Goal: Navigation & Orientation: Find specific page/section

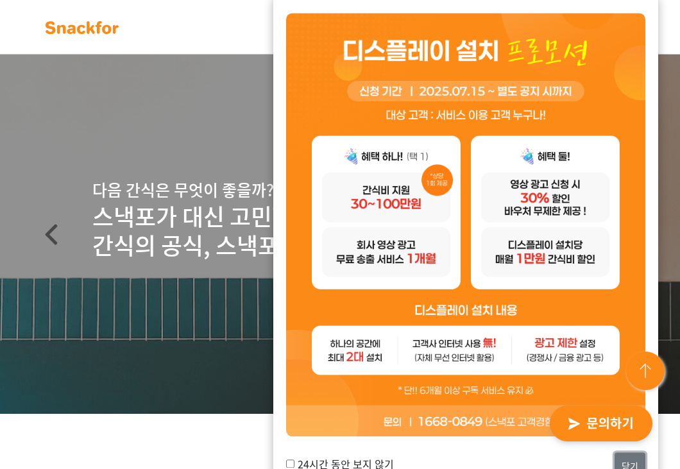
click at [536, 459] on button "닫기" at bounding box center [629, 467] width 31 height 28
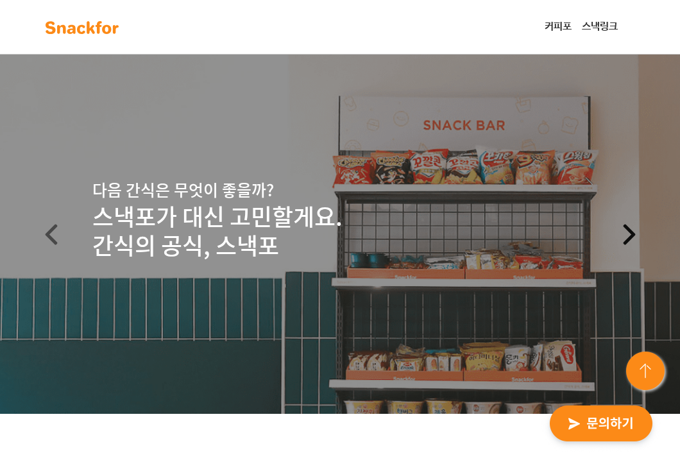
click at [536, 240] on span at bounding box center [629, 234] width 21 height 21
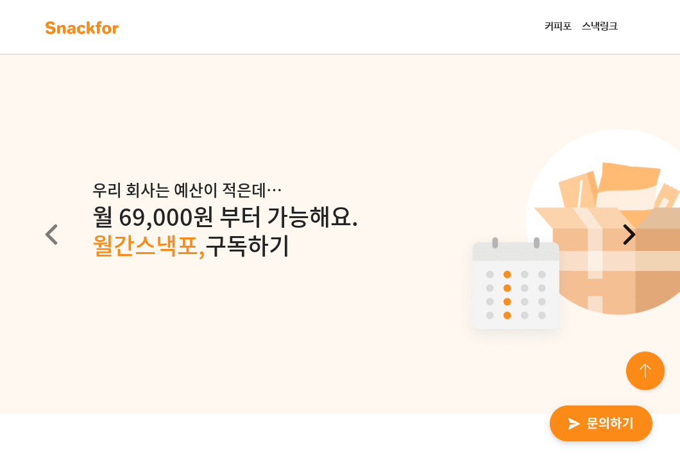
click at [536, 235] on span at bounding box center [629, 234] width 21 height 21
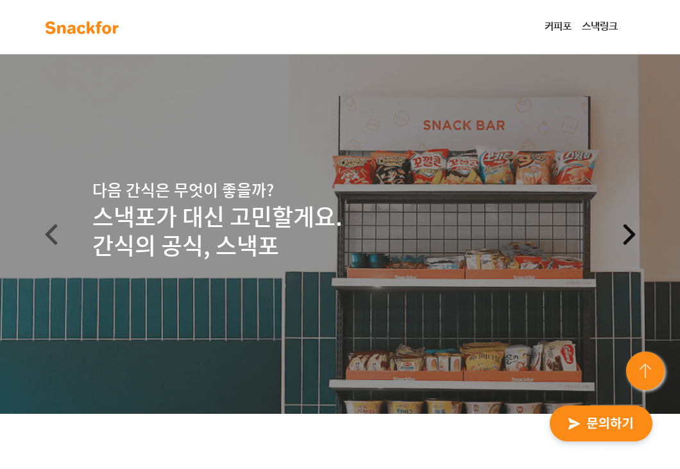
click at [536, 235] on span at bounding box center [629, 234] width 21 height 21
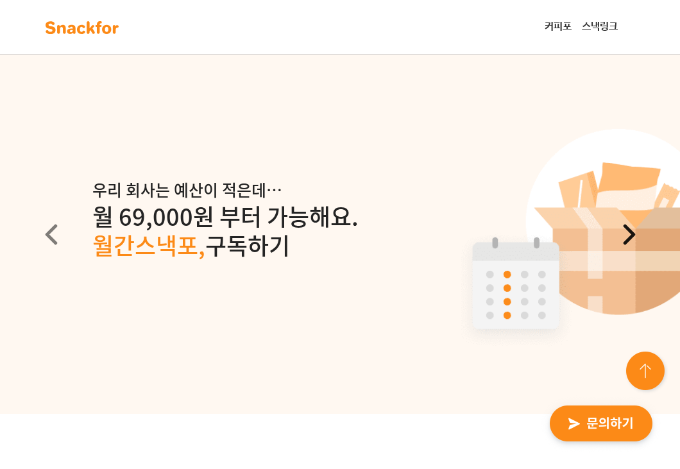
click at [536, 235] on span at bounding box center [629, 234] width 21 height 21
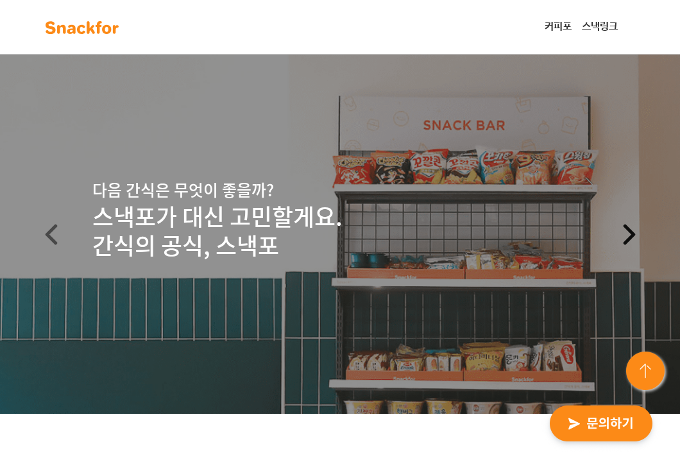
click at [536, 235] on span at bounding box center [629, 234] width 21 height 21
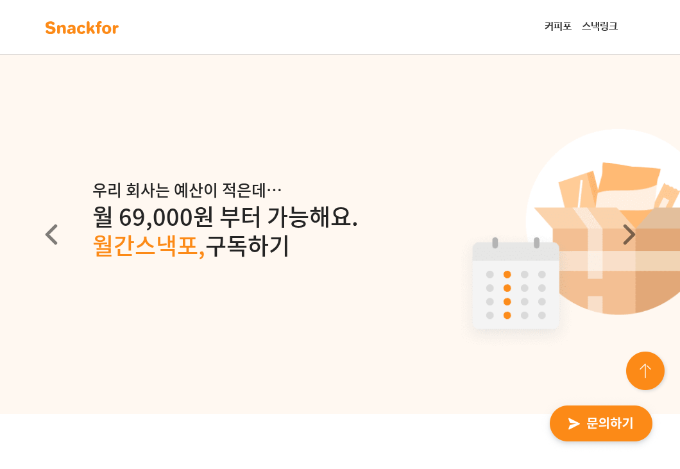
click at [536, 30] on link "스낵링크" at bounding box center [599, 27] width 46 height 26
click at [536, 18] on link "커피포" at bounding box center [557, 27] width 37 height 26
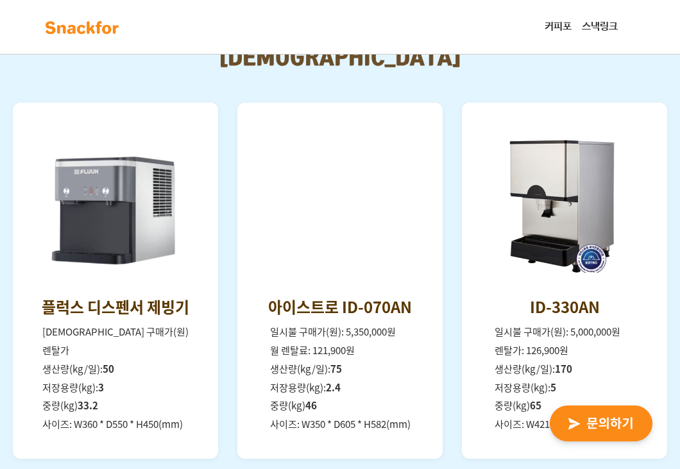
scroll to position [2308, 0]
